Goal: Communication & Community: Ask a question

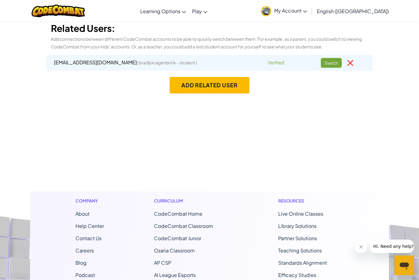
click at [137, 63] on span "( bradlykragenbrink - student )" at bounding box center [167, 63] width 60 height 6
click at [174, 62] on span "( bradlykragenbrink - student )" at bounding box center [167, 63] width 60 height 6
click at [283, 72] on div "Related Users: Add connections between different CodeCombat accounts to be able…" at bounding box center [209, 47] width 359 height 52
click at [310, 17] on link "My Account" at bounding box center [284, 10] width 52 height 19
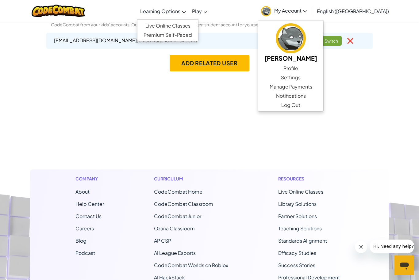
scroll to position [31, 0]
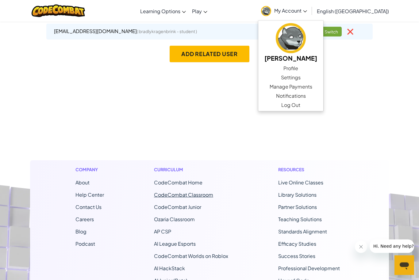
click at [208, 197] on link "CodeCombat Classroom" at bounding box center [183, 195] width 59 height 6
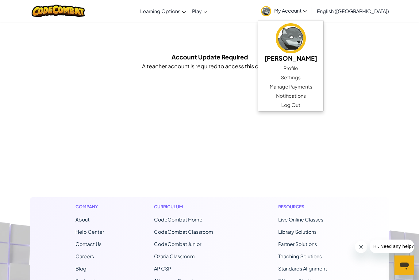
click at [201, 230] on span "CodeCombat Classroom" at bounding box center [183, 232] width 59 height 6
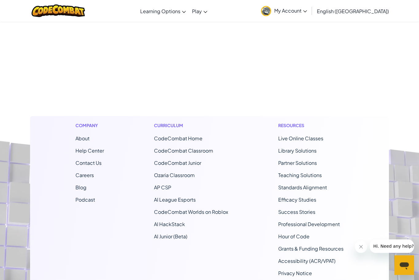
scroll to position [82, 0]
click at [405, 266] on icon "Open messaging window" at bounding box center [403, 266] width 9 height 7
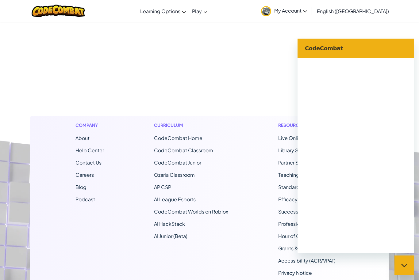
scroll to position [0, 0]
type textarea "x"
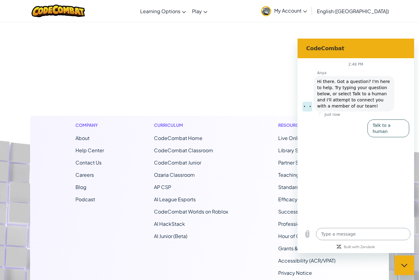
click at [345, 235] on textarea at bounding box center [363, 234] width 94 height 12
type textarea "c"
type textarea "x"
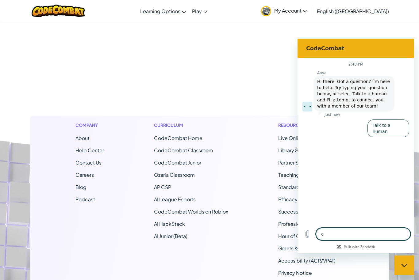
type textarea "ca"
type textarea "x"
type textarea "can"
type textarea "x"
type textarea "can"
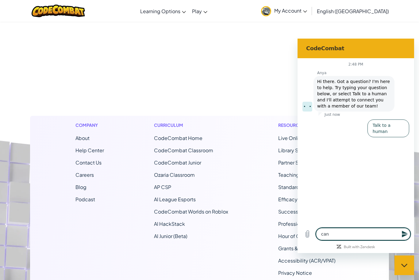
type textarea "x"
type textarea "can y"
type textarea "x"
type textarea "can yo"
type textarea "x"
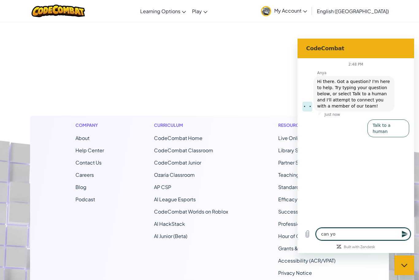
type textarea "can you"
type textarea "x"
type textarea "can you"
type textarea "x"
type textarea "can you c"
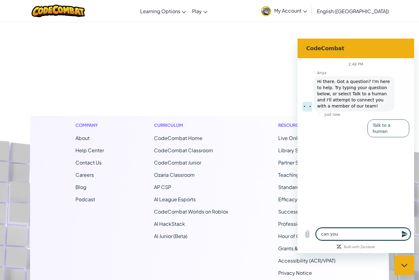
type textarea "x"
type textarea "can you ch"
type textarea "x"
type textarea "can you cha"
type textarea "x"
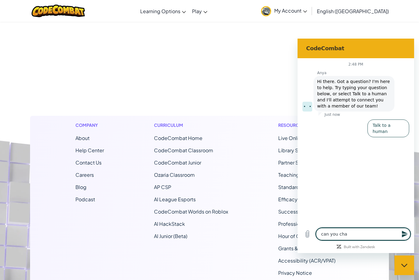
type textarea "can you [PERSON_NAME]"
type textarea "x"
type textarea "can you [PERSON_NAME]"
type textarea "x"
type textarea "can you [PERSON_NAME]"
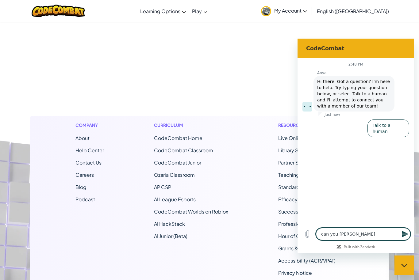
type textarea "x"
type textarea "can you [PERSON_NAME]"
type textarea "x"
type textarea "can you [PERSON_NAME]"
type textarea "x"
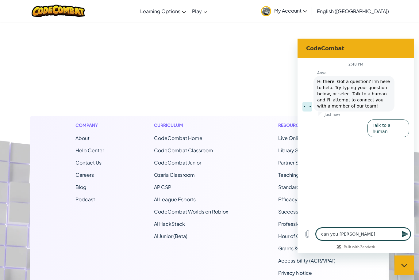
type textarea "can you [PERSON_NAME]"
type textarea "x"
type textarea "can you [PERSON_NAME]"
type textarea "x"
type textarea "can you [PERSON_NAME]"
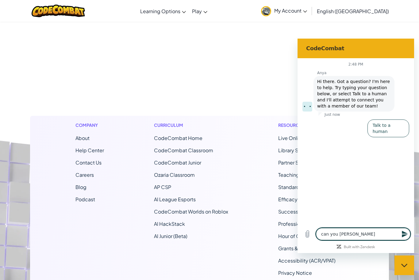
type textarea "x"
type textarea "can you [PERSON_NAME] my a"
type textarea "x"
type textarea "can you [PERSON_NAME] my ac"
type textarea "x"
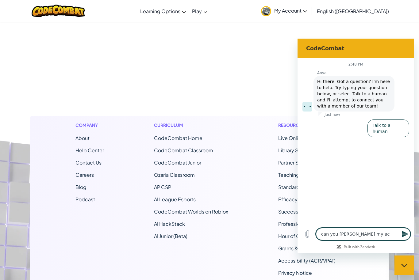
type textarea "can you [PERSON_NAME] my acc"
type textarea "x"
type textarea "can you [PERSON_NAME] my acco"
type textarea "x"
type textarea "can you [PERSON_NAME] my accou"
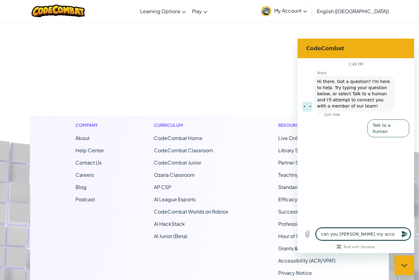
type textarea "x"
type textarea "can you [PERSON_NAME] my accoun"
type textarea "x"
type textarea "can you [PERSON_NAME] my account"
type textarea "x"
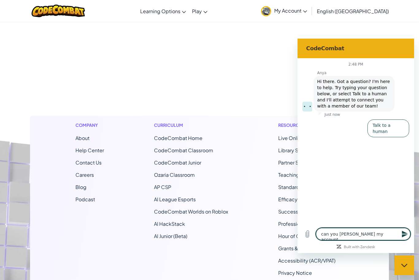
type textarea "can you [PERSON_NAME] my account"
type textarea "x"
type textarea "can you [PERSON_NAME] my account t"
type textarea "x"
type textarea "can you [PERSON_NAME] my account to"
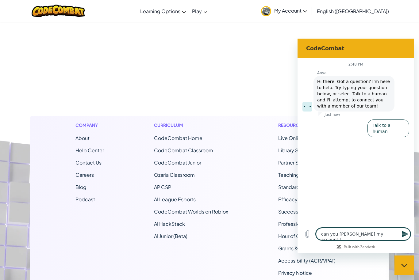
type textarea "x"
type textarea "can you [PERSON_NAME] my account to"
type textarea "x"
type textarea "can you [PERSON_NAME] my account to a"
type textarea "x"
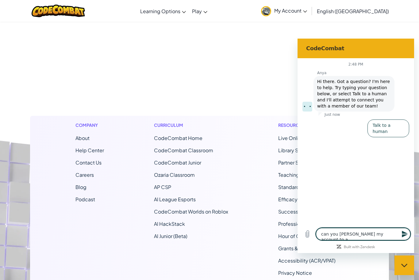
type textarea "can you [PERSON_NAME] my account to a"
type textarea "x"
type textarea "can you [PERSON_NAME] my account to a t"
type textarea "x"
type textarea "can you [PERSON_NAME] my account to a te"
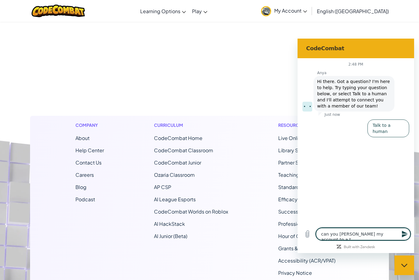
type textarea "x"
type textarea "can you [PERSON_NAME] my account to a tea"
type textarea "x"
type textarea "can you [PERSON_NAME] my account to a teac"
type textarea "x"
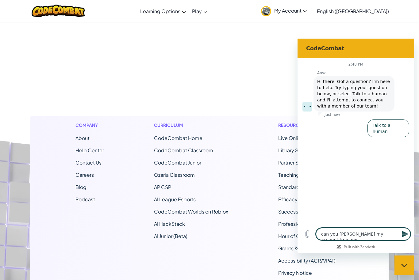
type textarea "can you [PERSON_NAME] my account to a teach"
type textarea "x"
type textarea "can you [PERSON_NAME] my account to a teache"
type textarea "x"
type textarea "can you [PERSON_NAME] my account to a teacher"
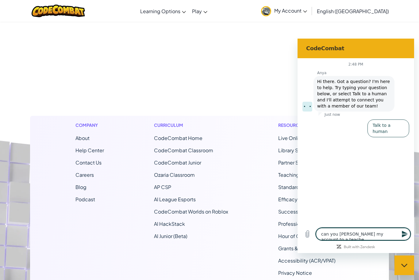
type textarea "x"
type textarea "can you [PERSON_NAME] my account to a teacher"
type textarea "x"
type textarea "can you [PERSON_NAME] my account to a teacher a"
type textarea "x"
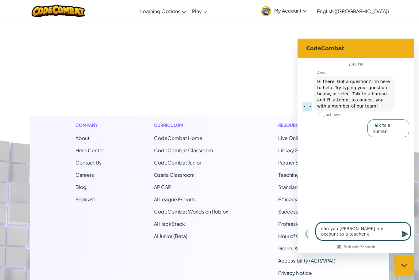
type textarea "can you [PERSON_NAME] my account to a teacher ac"
type textarea "x"
type textarea "can you [PERSON_NAME] my account to a teacher acc"
type textarea "x"
type textarea "can you [PERSON_NAME] my account to a teacher acco"
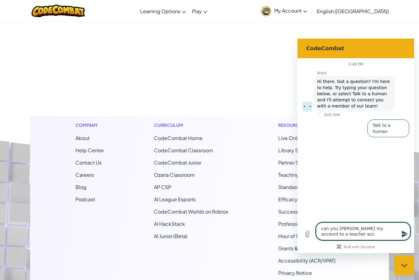
type textarea "x"
type textarea "can you [PERSON_NAME] my account to a teacher accou"
type textarea "x"
type textarea "can you [PERSON_NAME] my account to a teacher accoun"
type textarea "x"
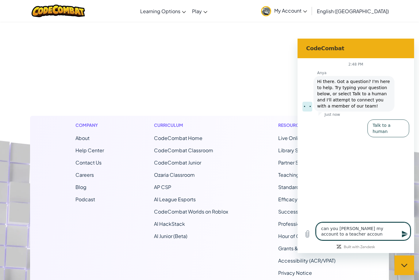
type textarea "can you [PERSON_NAME] my account to a teacher account"
type textarea "x"
type textarea "can you [PERSON_NAME] my account to a teacher account"
type textarea "x"
type textarea "can you [PERSON_NAME] my account to a teacher account p"
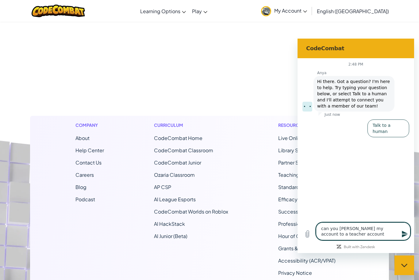
type textarea "x"
type textarea "can you [PERSON_NAME] my account to a teacher account pl"
type textarea "x"
type textarea "can you [PERSON_NAME] my account to a teacher account ple"
type textarea "x"
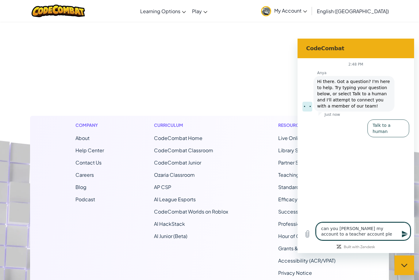
type textarea "can you [PERSON_NAME] my account to a teacher account [PERSON_NAME]"
type textarea "x"
type textarea "can you [PERSON_NAME] my account to a teacher account pleas"
type textarea "x"
type textarea "can you [PERSON_NAME] my account to a teacher account please"
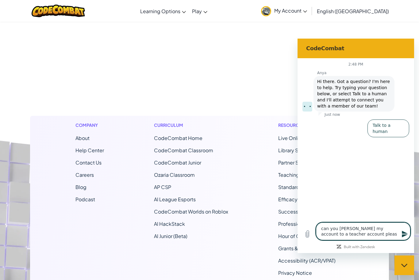
type textarea "x"
type textarea "can you [PERSON_NAME] my account to a teacher account please?"
type textarea "x"
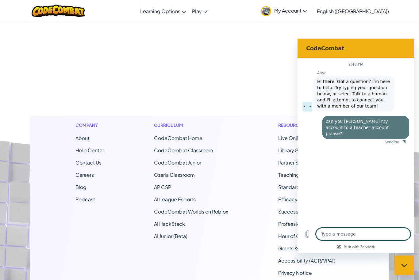
type textarea "x"
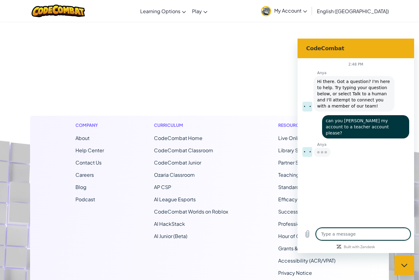
type textarea "I"
type textarea "x"
type textarea "I"
type textarea "x"
type textarea "I a"
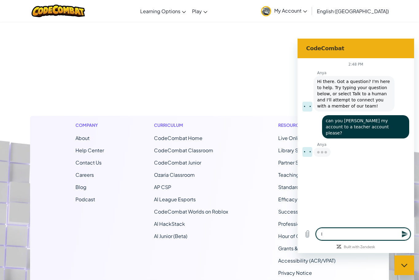
type textarea "x"
type textarea "I am"
type textarea "x"
type textarea "I am"
type textarea "x"
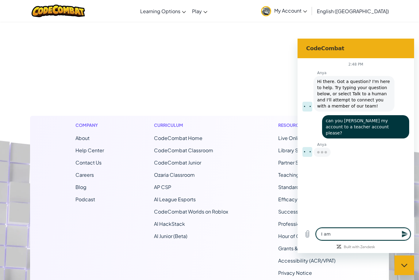
type textarea "I am a"
type textarea "x"
type textarea "I am a"
type textarea "x"
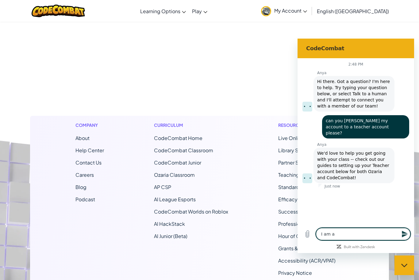
type textarea "I am a h"
type textarea "x"
type textarea "I am a ho"
type textarea "x"
type textarea "I am a hom"
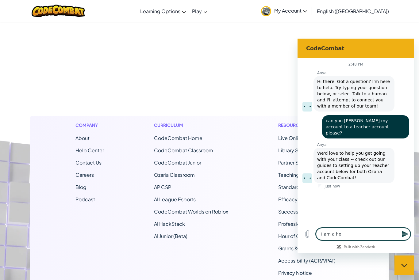
type textarea "x"
type textarea "I am a home"
type textarea "x"
type textarea "I am a homes"
type textarea "x"
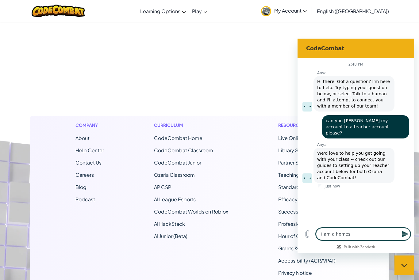
type textarea "I am a homesc"
type textarea "x"
type textarea "I am a homesch"
type textarea "x"
type textarea "I am a homescho"
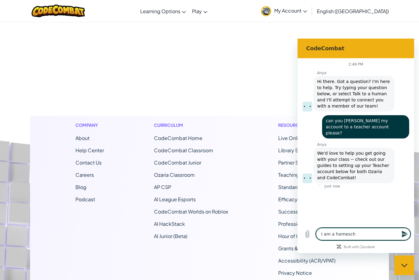
type textarea "x"
type textarea "I am a homeschoo"
type textarea "x"
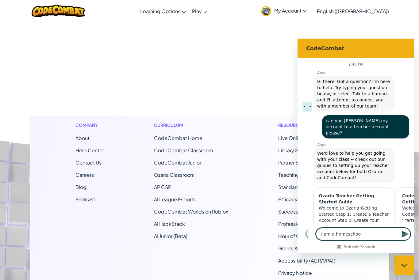
type textarea "I am a homeschool"
type textarea "x"
type textarea "I am a homeschool"
type textarea "x"
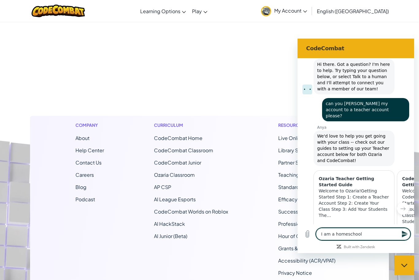
type textarea "I am a homeschool p"
type textarea "x"
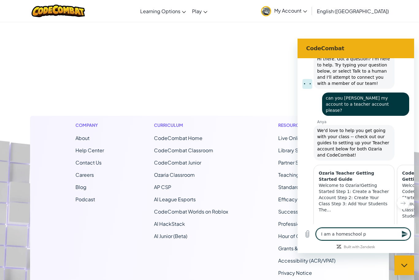
type textarea "I am a homeschool pa"
type textarea "x"
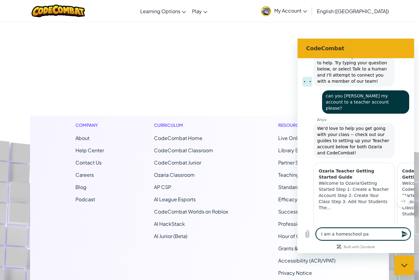
type textarea "I am a homeschool par"
type textarea "x"
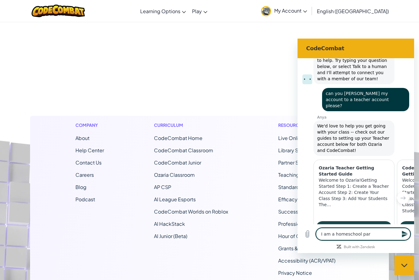
type textarea "I am a homeschool pare"
type textarea "x"
type textarea "I am a homeschool paren"
type textarea "x"
type textarea "I am a homeschool parent"
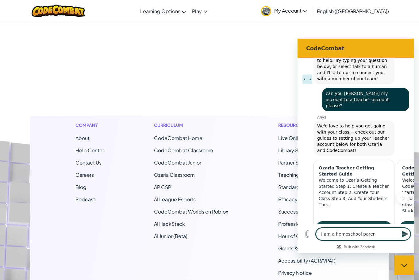
type textarea "x"
type textarea "I am a homeschool parent"
type textarea "x"
type textarea "I am a homeschool parent s"
type textarea "x"
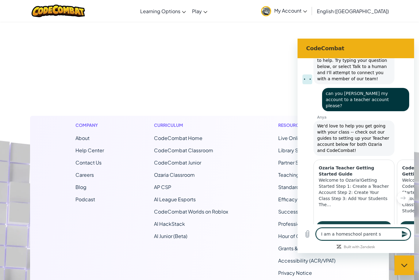
type textarea "I am a homeschool parent so"
type textarea "x"
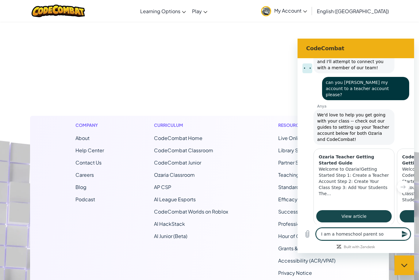
type textarea "I am a homeschool parent so"
type textarea "x"
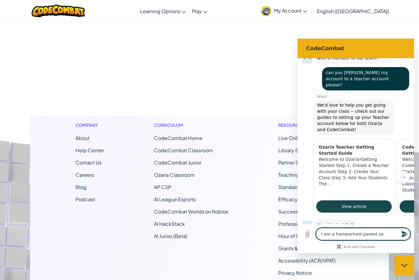
type textarea "I am a homeschool parent so i"
type textarea "x"
type textarea "I am a homeschool parent so it"
type textarea "x"
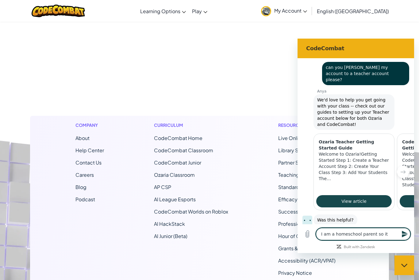
type textarea "I am a homeschool parent so it"
type textarea "x"
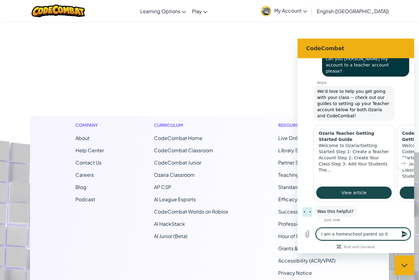
type textarea "I am a homeschool parent so it w"
type textarea "x"
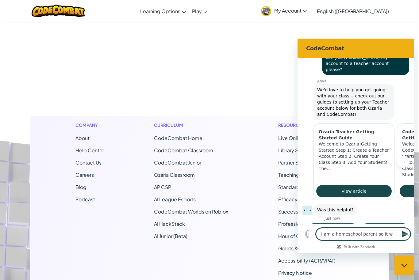
type textarea "I am a homeschool parent so it wo"
type textarea "x"
type textarea "I am a homeschool parent so it won"
type textarea "x"
type textarea "I am a homeschool parent so it wont"
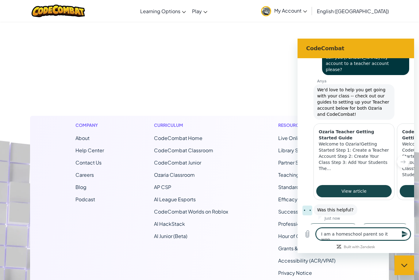
type textarea "x"
type textarea "I am a homeschool parent so it wont"
type textarea "x"
type textarea "I am a homeschool parent so it wont l"
type textarea "x"
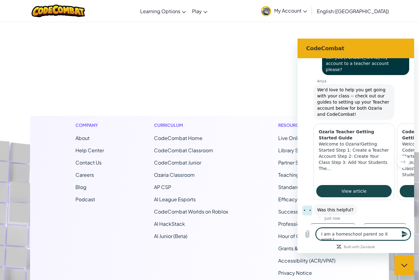
type textarea "I am a homeschool parent so it wont le"
type textarea "x"
type textarea "I am a homeschool parent so it wont let"
type textarea "x"
type textarea "I am a homeschool parent so it wont let"
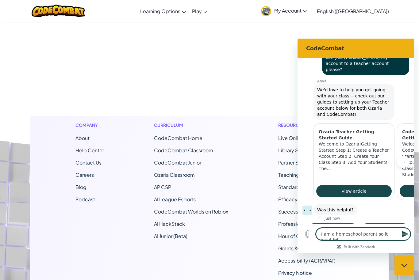
type textarea "x"
type textarea "I am a homeschool parent so it wont let m"
type textarea "x"
type textarea "I am a homeschool parent so it wont let me"
type textarea "x"
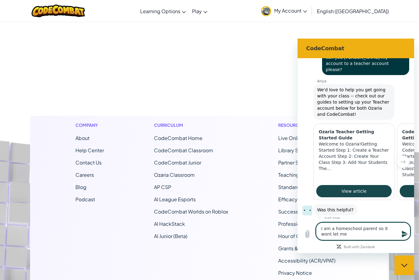
type textarea "I am a homeschool parent so it wont let me"
type textarea "x"
type textarea "I am a homeschool parent so it wont let me s"
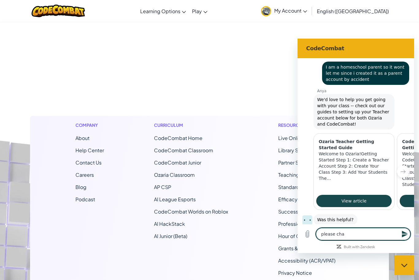
scroll to position [225, 0]
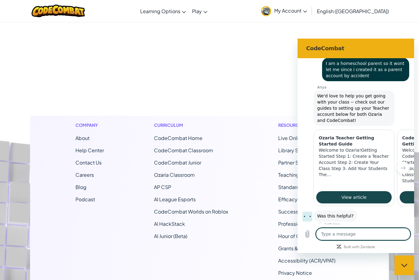
click at [398, 230] on button "No, I still need help" at bounding box center [385, 239] width 48 height 18
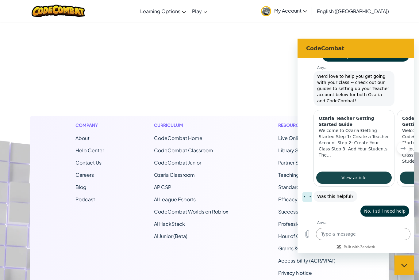
scroll to position [246, 0]
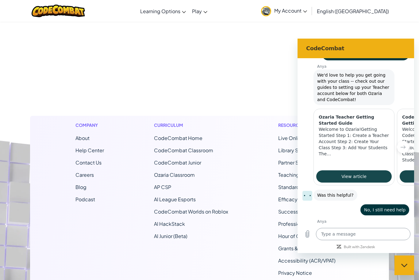
click at [357, 229] on textarea at bounding box center [363, 234] width 94 height 12
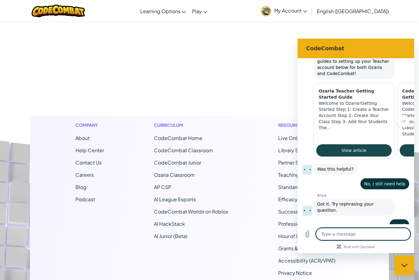
scroll to position [272, 0]
click at [349, 234] on textarea at bounding box center [363, 234] width 94 height 12
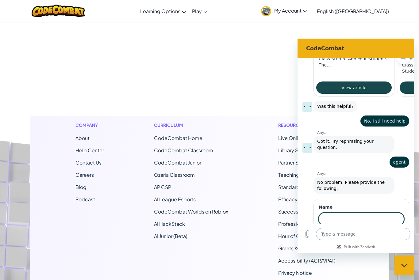
scroll to position [334, 0]
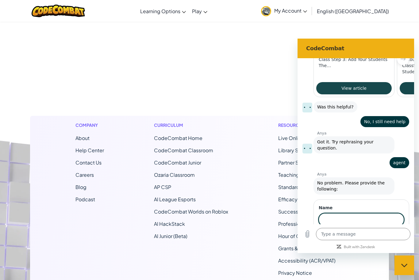
click at [359, 213] on input "Name" at bounding box center [361, 219] width 85 height 13
click at [396, 234] on span "Next" at bounding box center [393, 237] width 10 height 7
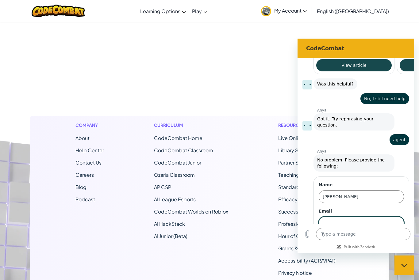
scroll to position [360, 0]
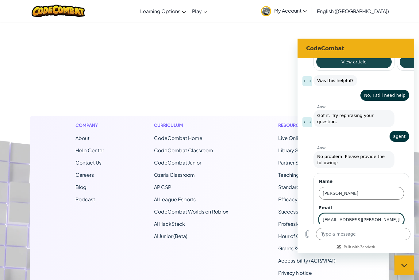
click at [393, 219] on div "Name [PERSON_NAME] Email [EMAIL_ADDRESS][PERSON_NAME][DOMAIN_NAME] 2 of 2 Send" at bounding box center [361, 210] width 96 height 75
click at [398, 231] on button "Send" at bounding box center [393, 237] width 21 height 12
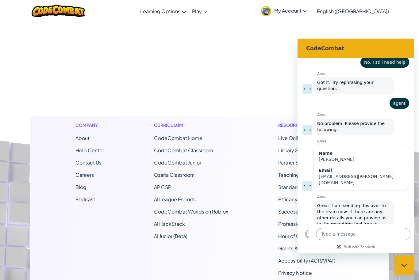
scroll to position [393, 0]
click at [344, 234] on textarea at bounding box center [363, 234] width 94 height 12
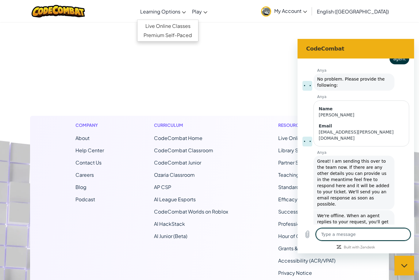
scroll to position [82, 0]
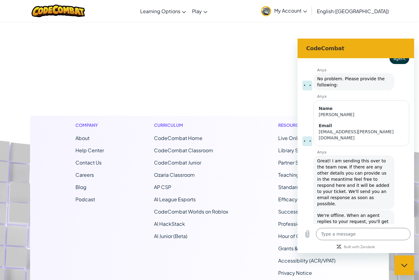
click at [307, 12] on span "My Account" at bounding box center [290, 10] width 33 height 6
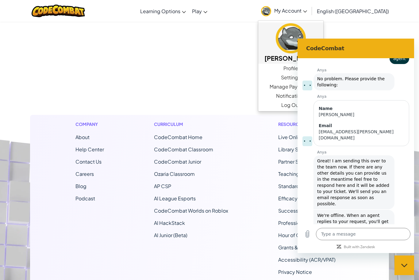
scroll to position [82, 0]
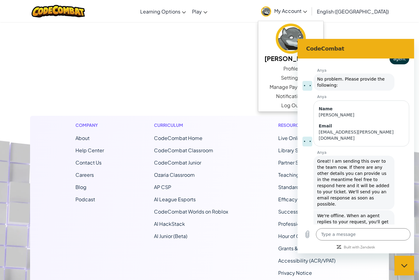
click at [229, 86] on footer "Company About Help Center Contact Us Careers Blog Podcast Curriculum CodeCombat…" at bounding box center [209, 190] width 419 height 332
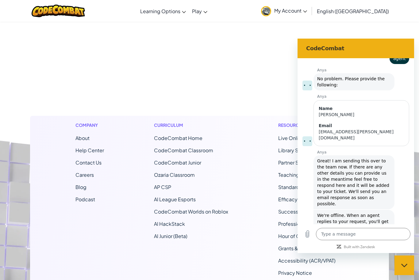
click at [406, 267] on icon "Close messaging window" at bounding box center [404, 266] width 6 height 4
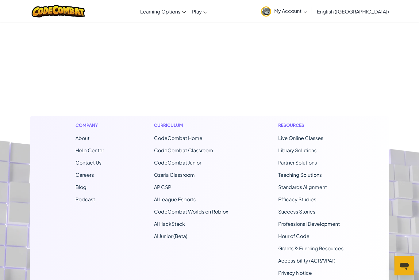
click at [307, 11] on span "My Account" at bounding box center [290, 10] width 33 height 6
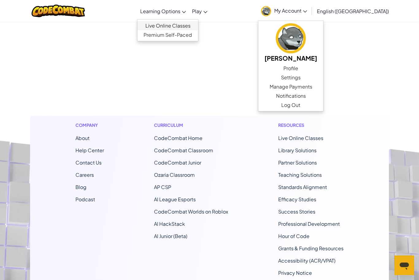
click at [197, 25] on link "Live Online Classes" at bounding box center [167, 25] width 61 height 9
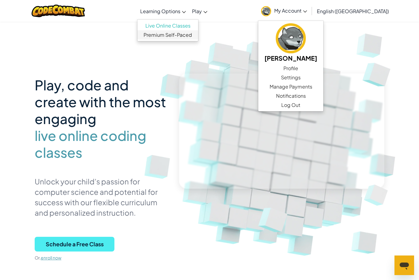
click at [196, 39] on link "Premium Self-Paced" at bounding box center [167, 34] width 61 height 9
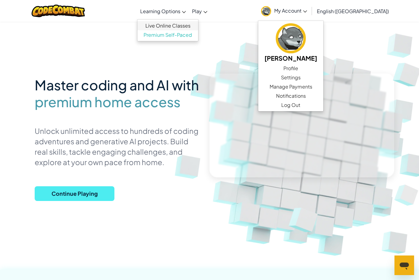
click at [196, 28] on link "Live Online Classes" at bounding box center [167, 25] width 61 height 9
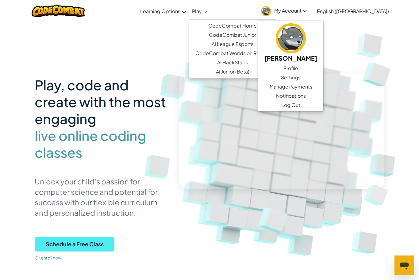
click at [202, 10] on span "Play" at bounding box center [197, 11] width 10 height 6
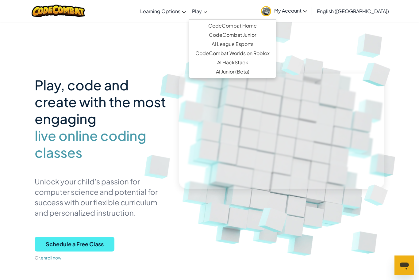
click at [310, 14] on link "My Account" at bounding box center [284, 10] width 52 height 19
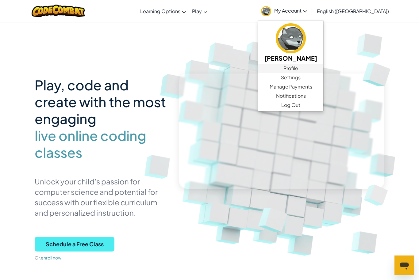
click at [323, 70] on link "Profile" at bounding box center [290, 68] width 65 height 9
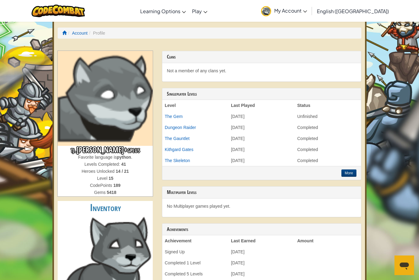
click at [307, 11] on span "My Account" at bounding box center [290, 10] width 33 height 6
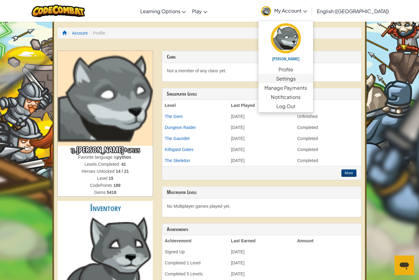
click at [313, 81] on link "Settings" at bounding box center [285, 78] width 55 height 9
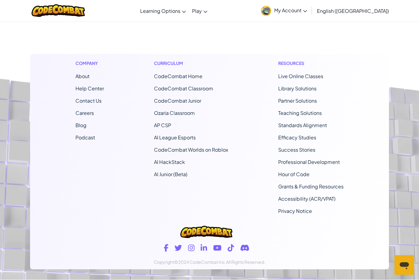
scroll to position [581, 0]
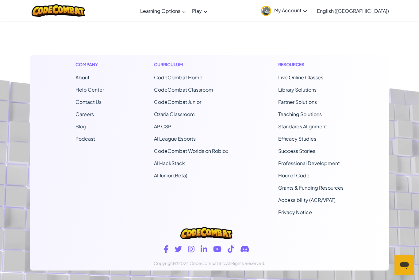
click at [307, 12] on span "My Account" at bounding box center [290, 10] width 33 height 6
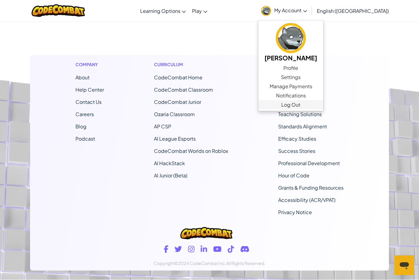
click at [323, 106] on link "Log Out" at bounding box center [290, 105] width 65 height 9
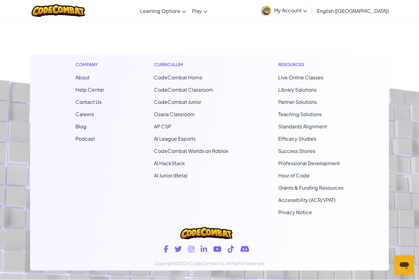
scroll to position [20, 0]
